Goal: Check status: Check status

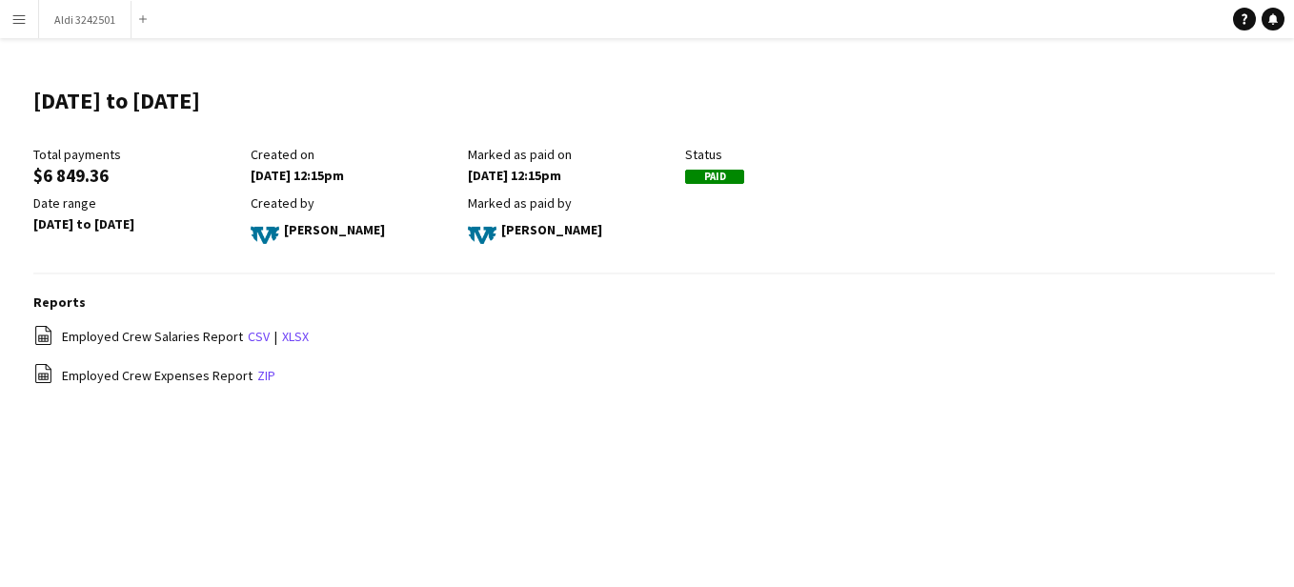
click at [10, 24] on button "Menu" at bounding box center [19, 19] width 38 height 38
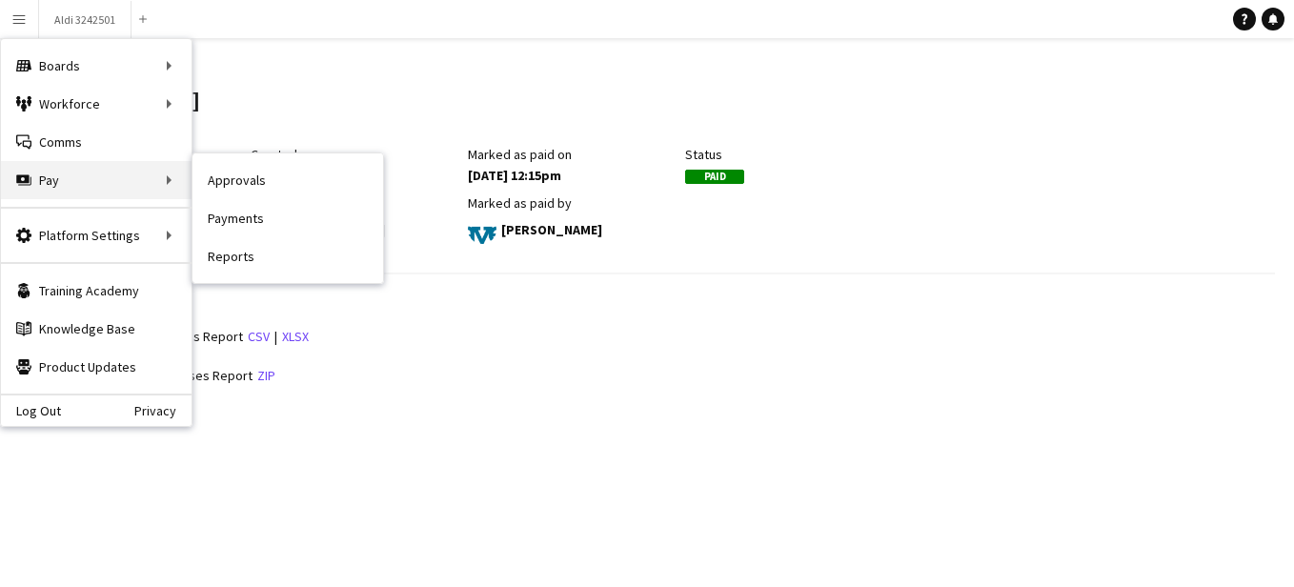
click at [120, 182] on div "Pay Pay" at bounding box center [96, 180] width 191 height 38
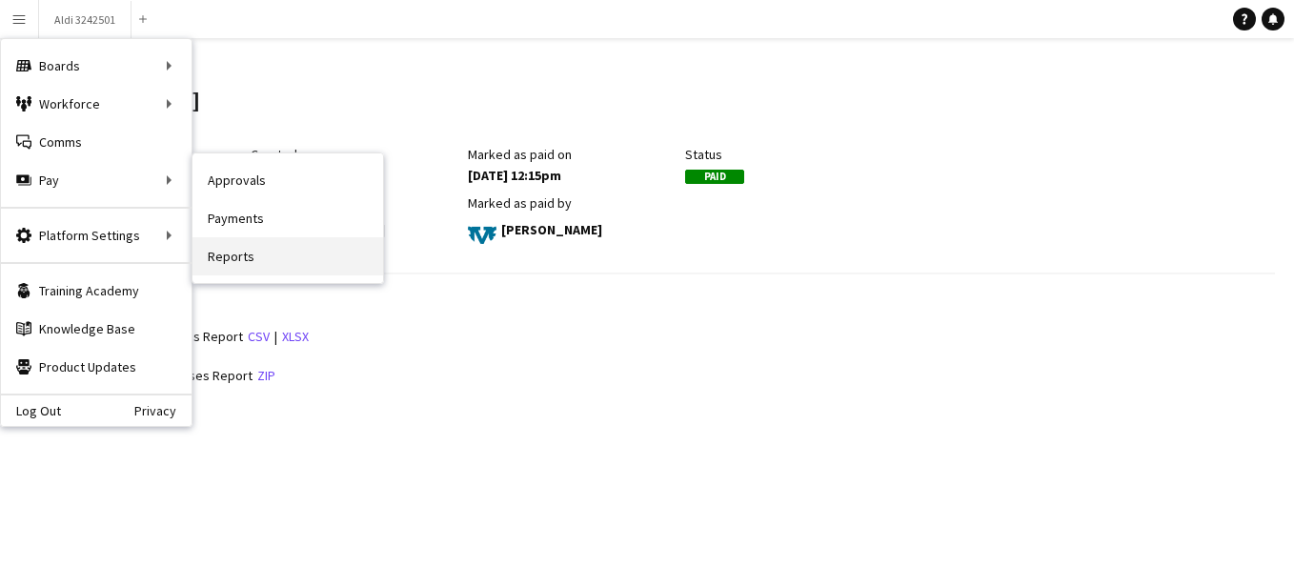
click at [290, 258] on link "Reports" at bounding box center [288, 256] width 191 height 38
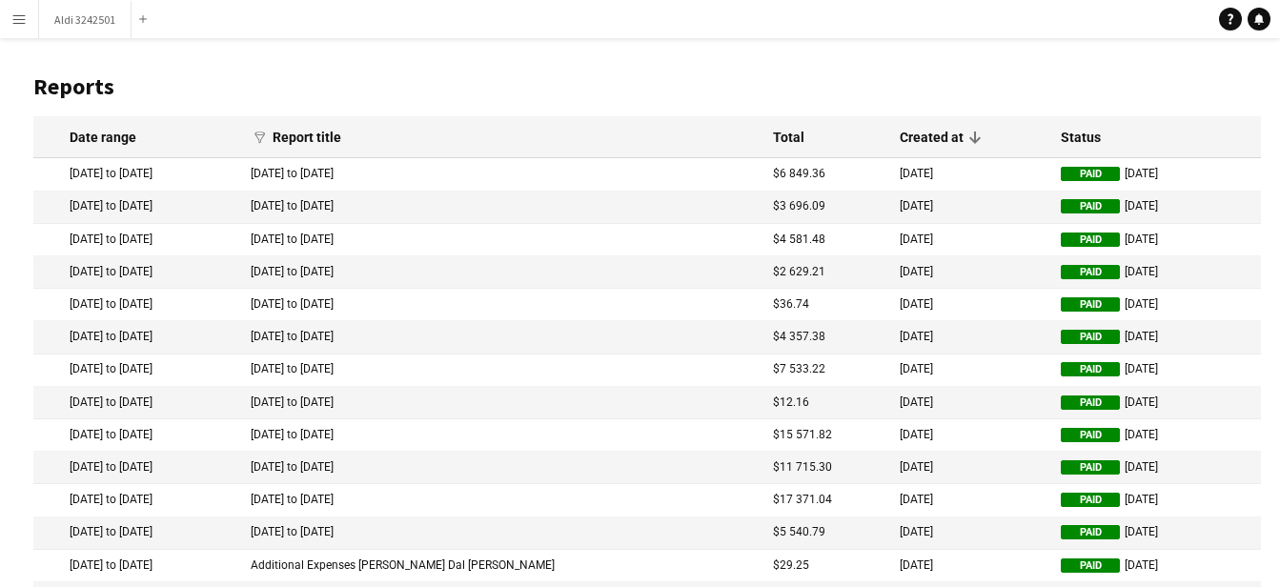
click at [1085, 173] on mat-cell "Paid [DATE]" at bounding box center [1156, 174] width 210 height 32
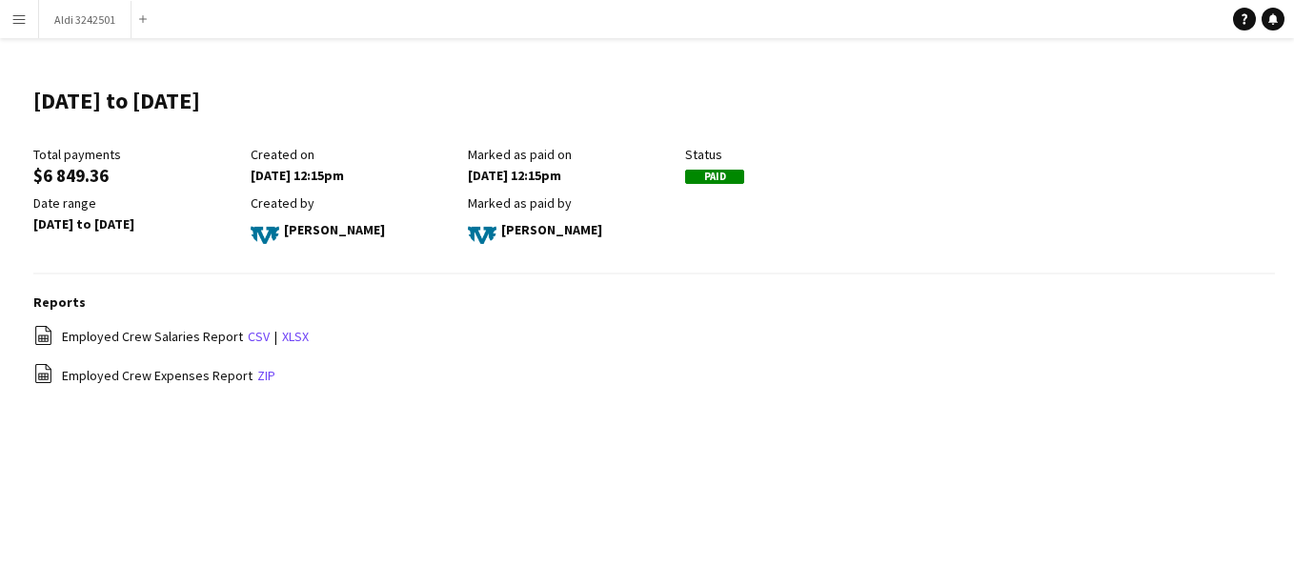
click at [718, 175] on span "Paid" at bounding box center [714, 177] width 59 height 14
drag, startPoint x: 718, startPoint y: 175, endPoint x: 683, endPoint y: 177, distance: 34.4
click at [683, 177] on div "Marked as paid on [DATE] 12:15pm" at bounding box center [576, 165] width 217 height 38
click at [263, 378] on link "zip" at bounding box center [266, 375] width 18 height 17
